Goal: Answer question/provide support

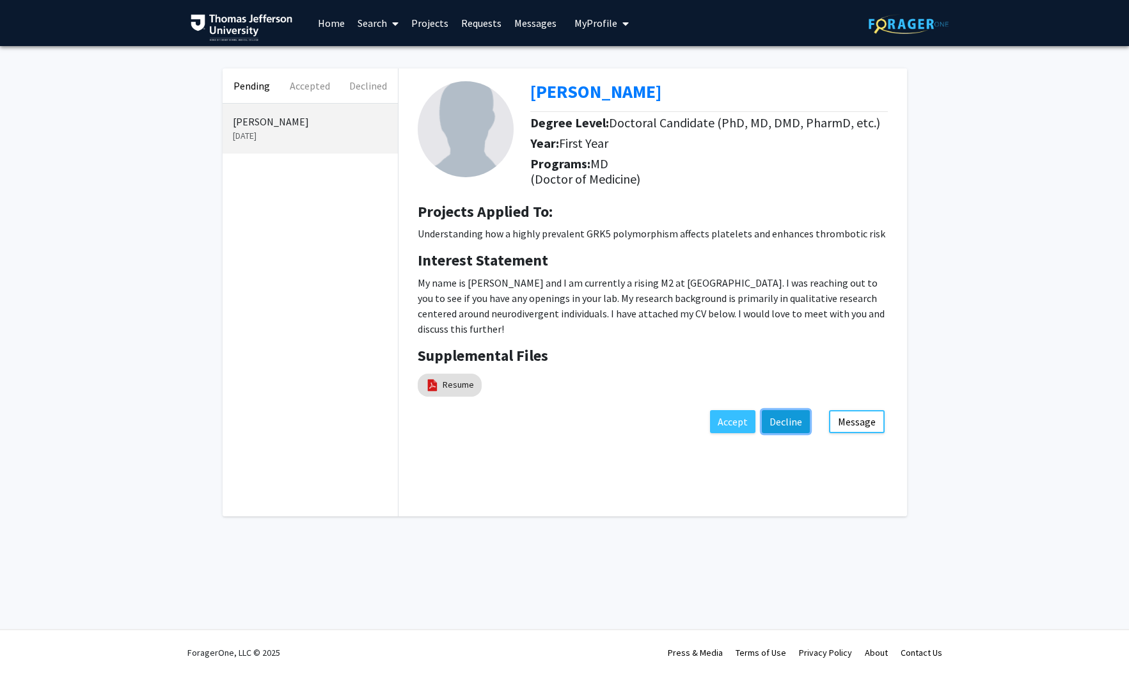
click at [795, 424] on button "Decline" at bounding box center [786, 421] width 48 height 23
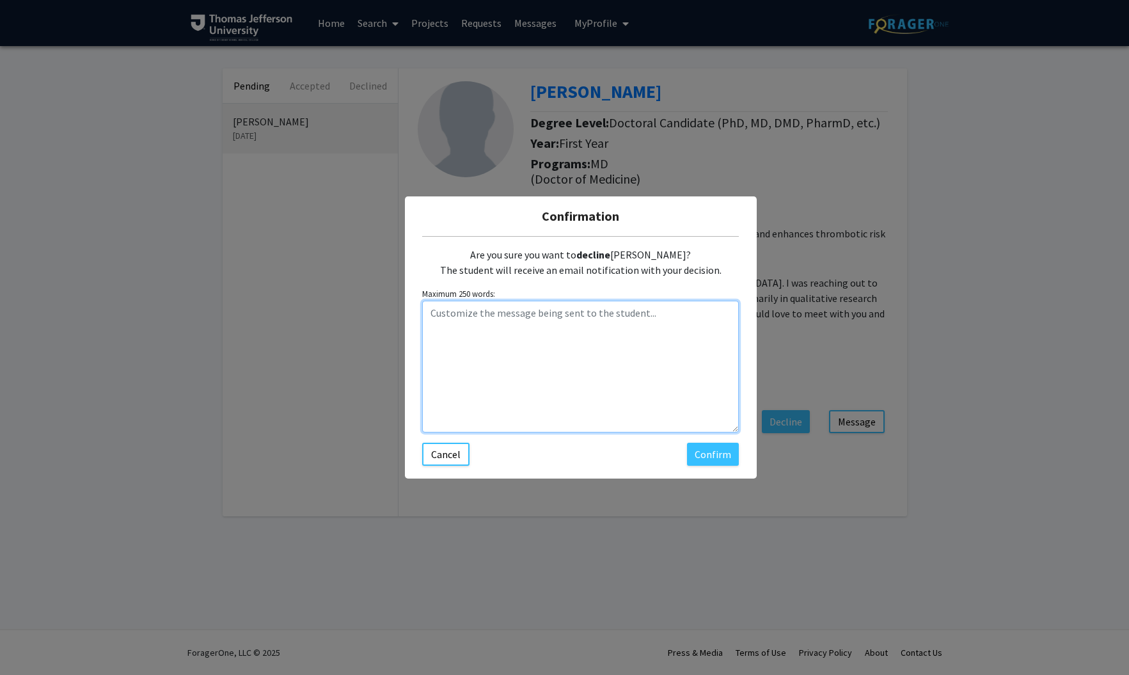
click at [450, 316] on textarea "Customize the message being sent to the student..." at bounding box center [580, 367] width 317 height 132
paste textarea "Hi [PERSON_NAME], Thanks for reaching out. I have recently just recruited a stu…"
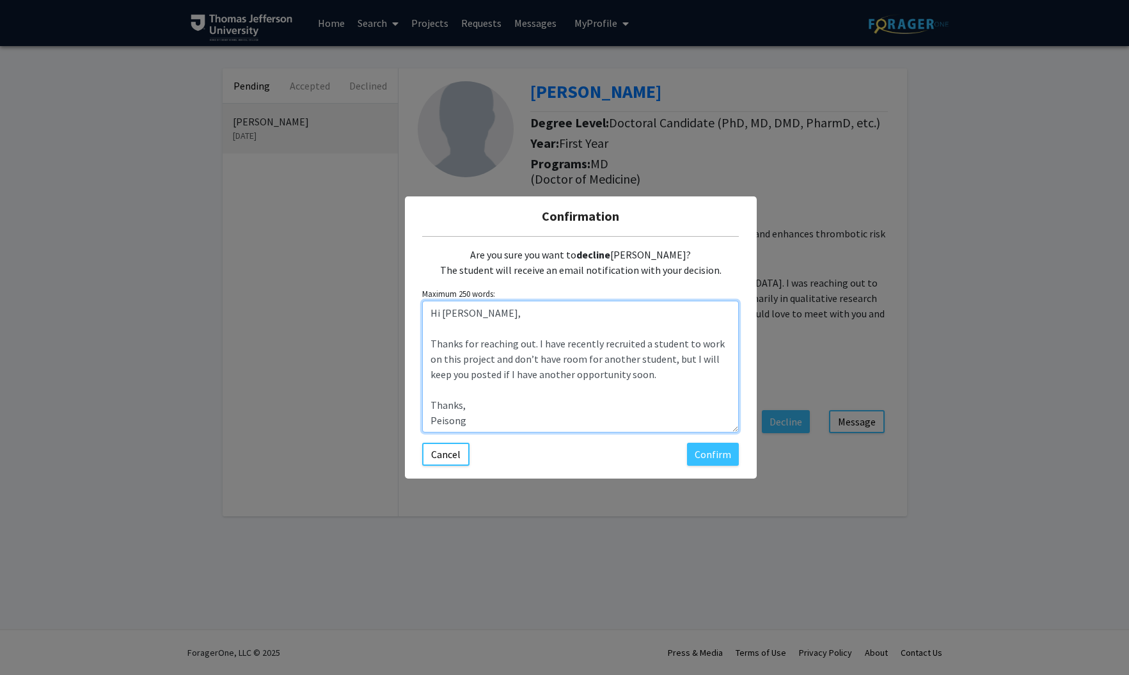
click at [624, 397] on textarea "Hi [PERSON_NAME], Thanks for reaching out. I have recently recruited a student …" at bounding box center [580, 367] width 317 height 132
click at [683, 349] on textarea "Hi [PERSON_NAME], Thanks for reaching out. I have recently recruited a student …" at bounding box center [580, 367] width 317 height 132
click at [616, 396] on textarea "Hi [PERSON_NAME], Thanks for reaching out. I have recently recruited a student …" at bounding box center [580, 367] width 317 height 132
type textarea "Hi [PERSON_NAME], Thanks for reaching out. I have recently recruited a student …"
click at [719, 457] on button "Confirm" at bounding box center [713, 454] width 52 height 23
